Goal: Entertainment & Leisure: Browse casually

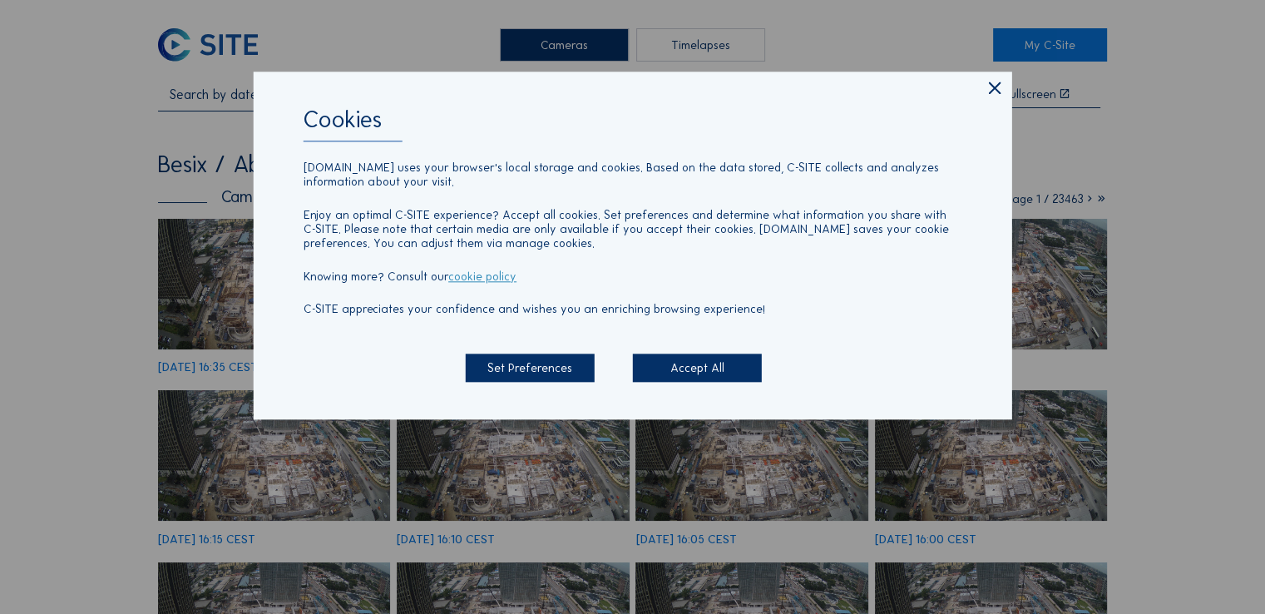
click at [994, 91] on icon at bounding box center [994, 88] width 20 height 21
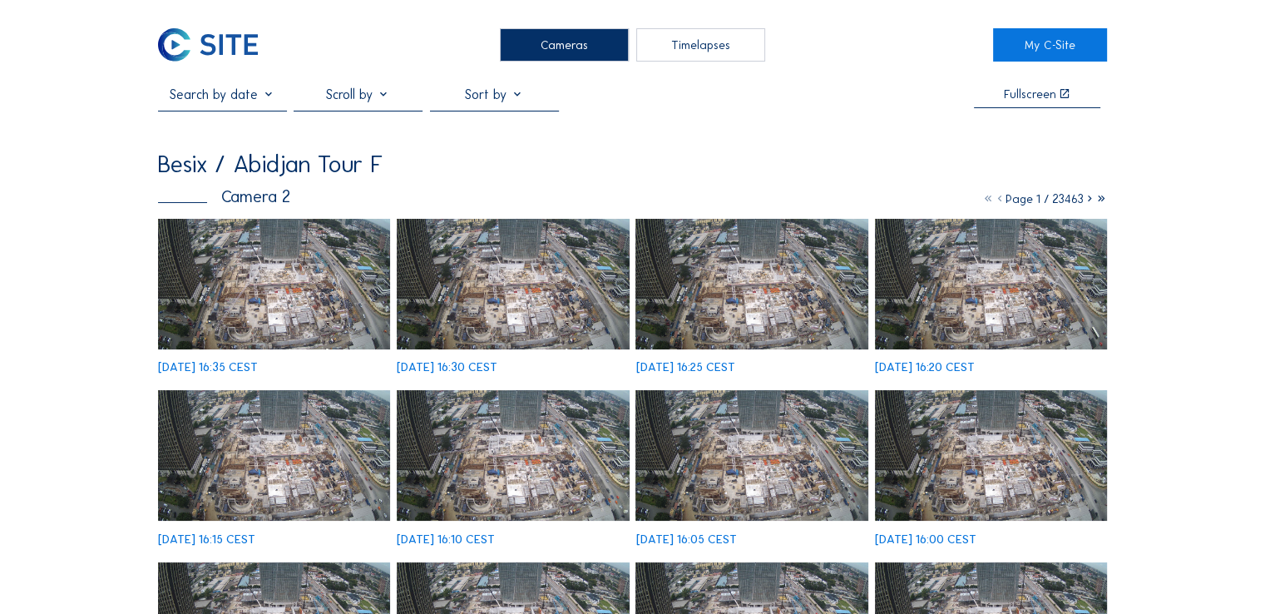
click at [327, 294] on img at bounding box center [274, 284] width 232 height 131
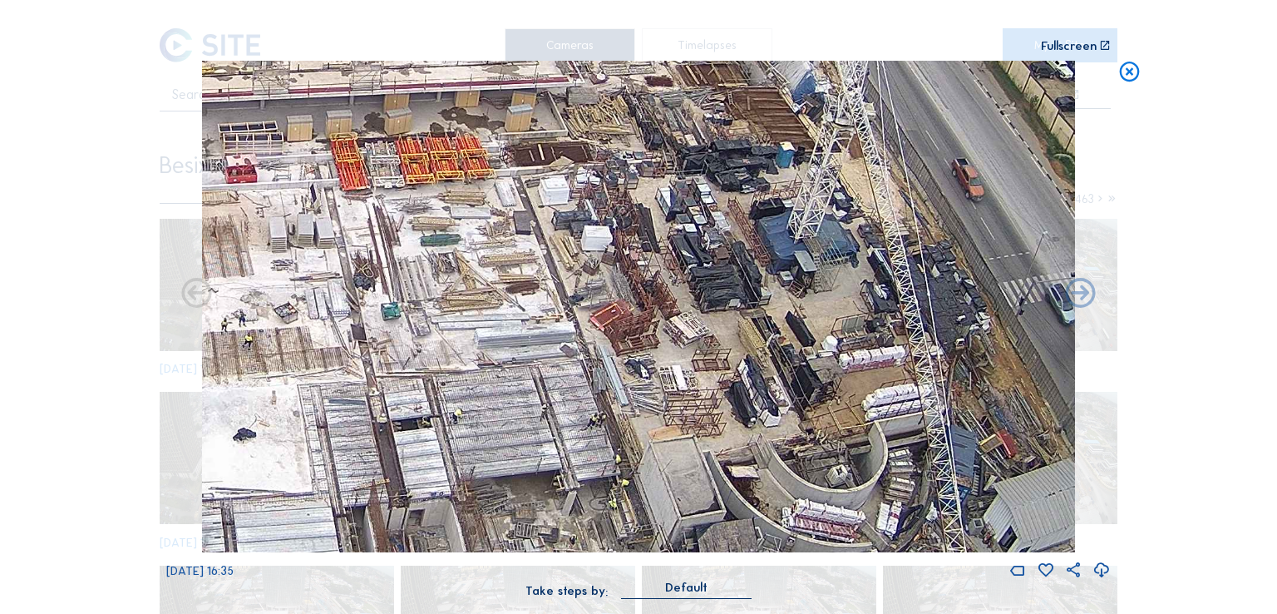
drag, startPoint x: 848, startPoint y: 434, endPoint x: 748, endPoint y: 294, distance: 172.8
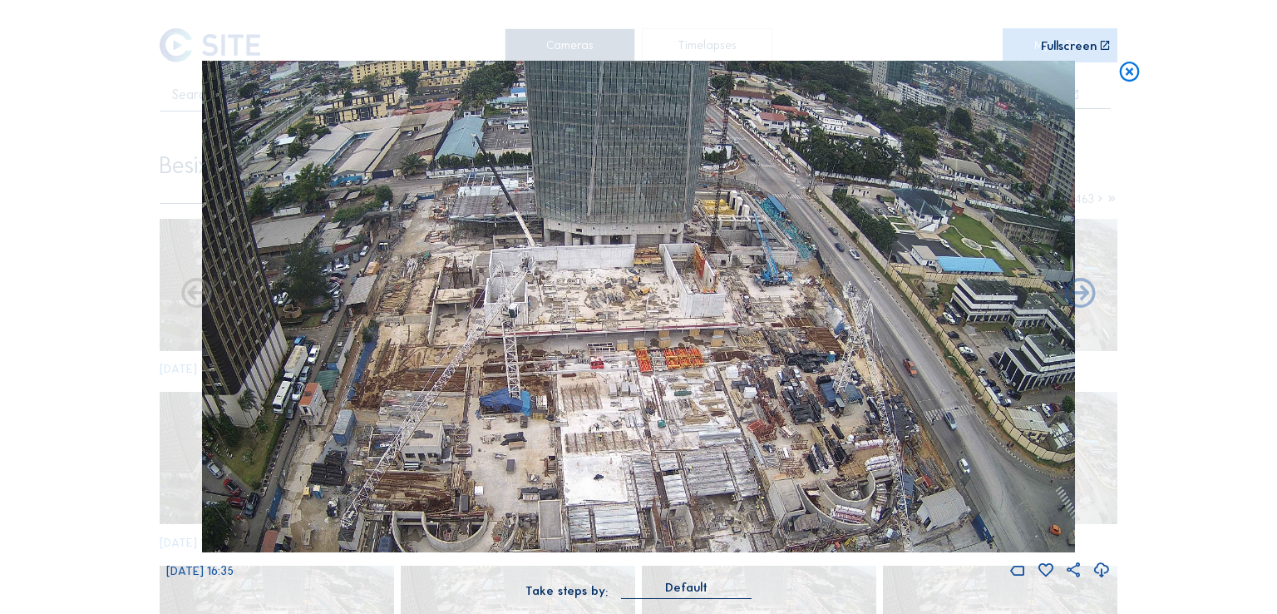
drag, startPoint x: 683, startPoint y: 307, endPoint x: 637, endPoint y: 361, distance: 71.3
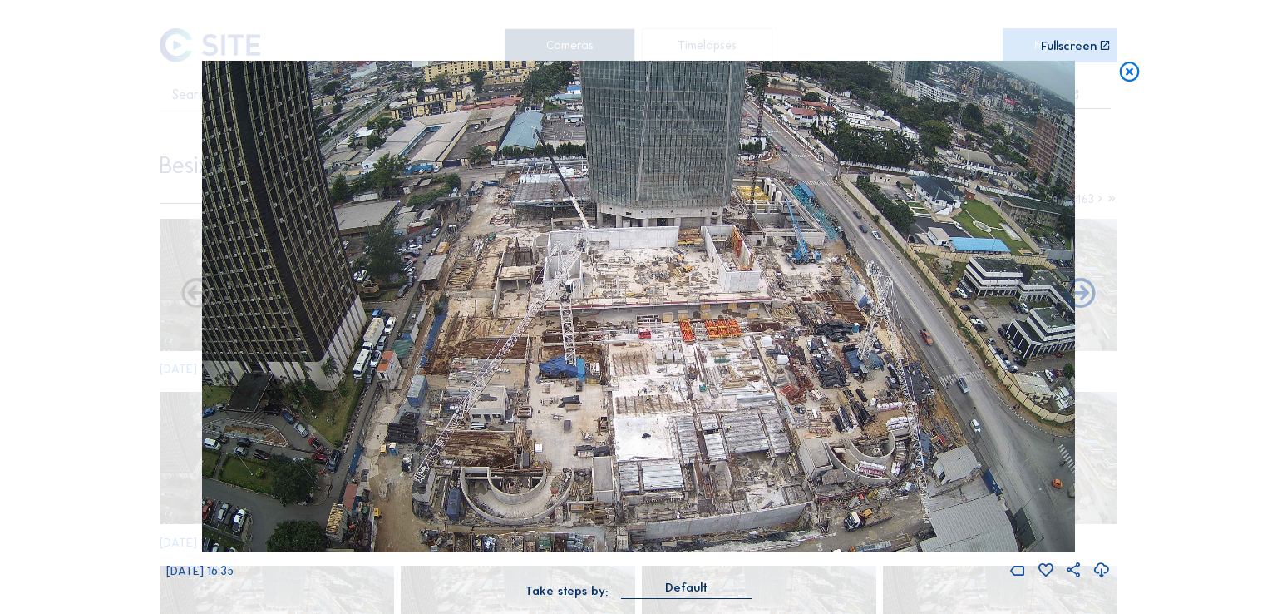
drag, startPoint x: 637, startPoint y: 361, endPoint x: 629, endPoint y: 269, distance: 91.8
click at [1133, 75] on icon at bounding box center [1130, 73] width 24 height 25
